Goal: Transaction & Acquisition: Purchase product/service

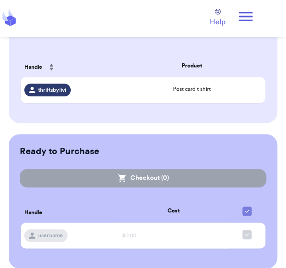
scroll to position [200, 0]
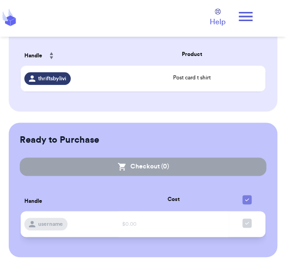
click at [173, 212] on td "$0.00" at bounding box center [174, 224] width 110 height 26
click at [162, 228] on td "$0.00" at bounding box center [174, 224] width 110 height 26
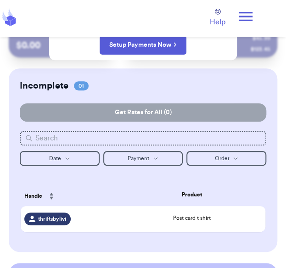
scroll to position [58, 0]
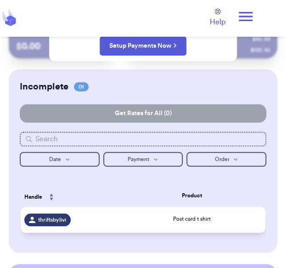
click at [158, 223] on div "Post card t shirt" at bounding box center [192, 220] width 140 height 10
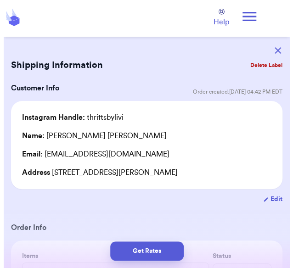
scroll to position [0, 0]
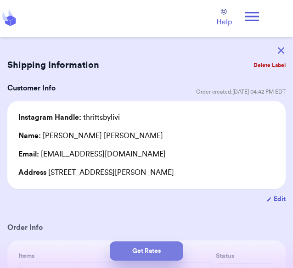
click at [138, 250] on button "Get Rates" at bounding box center [147, 251] width 74 height 19
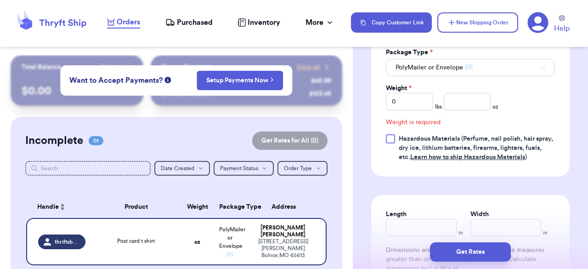
scroll to position [453, 0]
click at [293, 104] on input "number" at bounding box center [467, 101] width 47 height 17
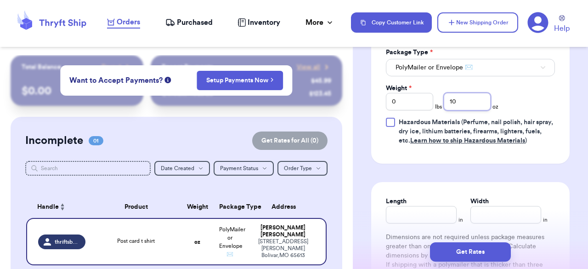
type input "10"
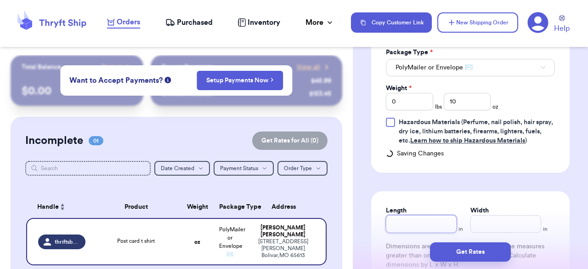
click at [293, 227] on input "Length" at bounding box center [421, 223] width 71 height 17
type input "7"
type input "10"
click at [293, 231] on input "Width *" at bounding box center [505, 223] width 71 height 17
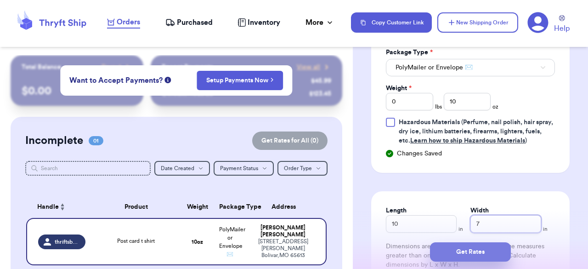
type input "7"
click at [293, 250] on button "Get Rates" at bounding box center [470, 251] width 81 height 19
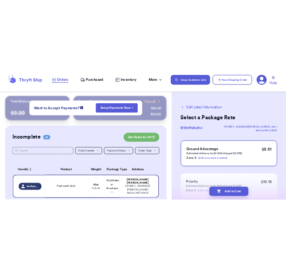
scroll to position [128, 0]
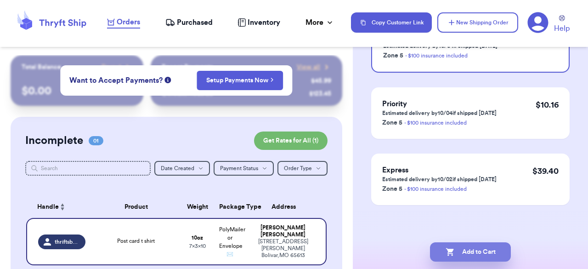
click at [293, 252] on button "Add to Cart" at bounding box center [470, 251] width 81 height 19
checkbox input "true"
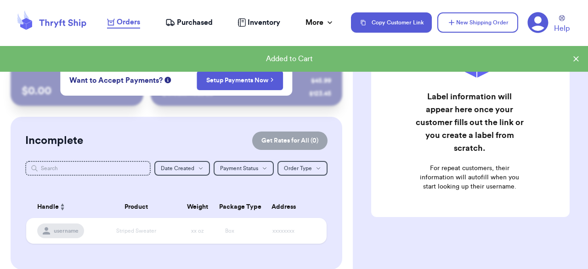
click at [293, 61] on icon at bounding box center [576, 59] width 6 height 6
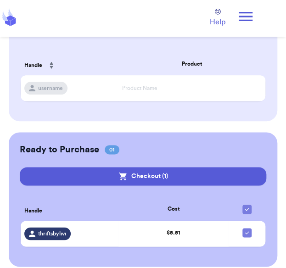
scroll to position [200, 0]
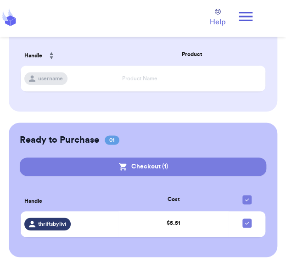
click at [187, 170] on button "Checkout ( 1 )" at bounding box center [143, 167] width 247 height 18
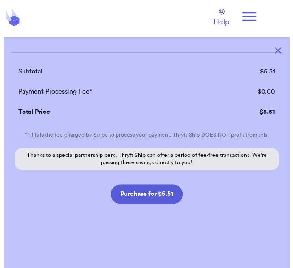
scroll to position [116, 0]
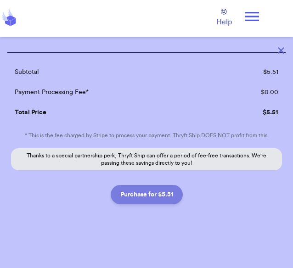
click at [156, 197] on button "Purchase for $5.51" at bounding box center [147, 194] width 72 height 19
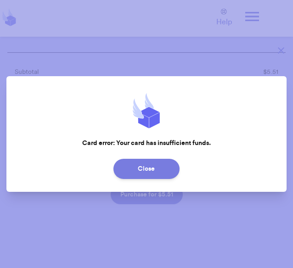
click at [155, 170] on button "Close" at bounding box center [146, 169] width 66 height 20
